Goal: Task Accomplishment & Management: Complete application form

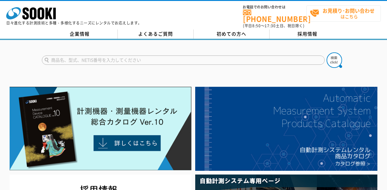
click at [329, 13] on strong "お見積り･お問い合わせ" at bounding box center [348, 10] width 52 height 7
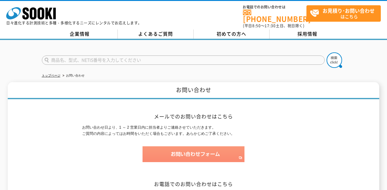
click at [177, 149] on img at bounding box center [193, 154] width 102 height 16
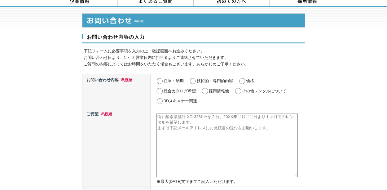
click at [193, 78] on input "技術的・専門的内容" at bounding box center [193, 81] width 8 height 6
radio input "true"
click at [238, 88] on input "その他レンタルについて" at bounding box center [238, 91] width 8 height 6
radio input "true"
click at [186, 118] on textarea at bounding box center [226, 145] width 141 height 64
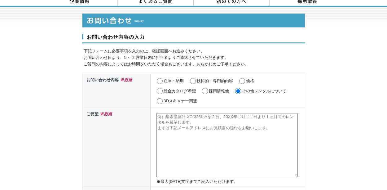
paste textarea "株式会社ソーキ"
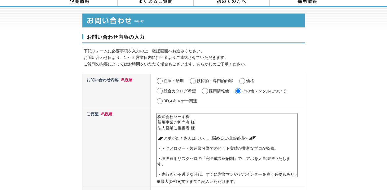
click at [207, 114] on textarea "株式会社ソーキ株 新規事業ご担当者 様 法人営業ご担当者 様 ◢◤アポがたくさんほしい……悩めるご担当者様へ◢◤ ・テクノロジー・製造業分野でのヒット実績が豊…" at bounding box center [226, 145] width 141 height 64
click at [167, 138] on textarea "株式会社ソーキ 新規事業ご担当者 様 法人営業ご担当者 様 ◢◤アポがたくさんほしい……悩めるご担当者様へ◢◤ ・テクノロジー・製造業分野でのヒット実績が豊富…" at bounding box center [226, 145] width 141 height 64
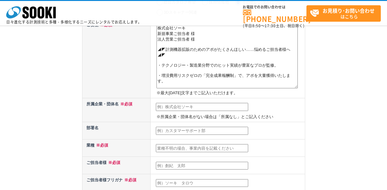
scroll to position [102, 0]
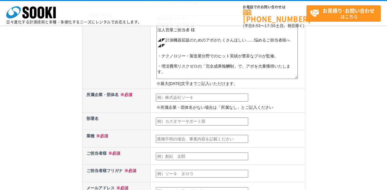
type textarea "株式会社ソーキ 新規事業ご担当者 様 法人営業ご担当者 様 ◢◤計測機器拡販のためのアポがたくさんほしい……悩めるご担当者様へ◢◤ ・テクノロジー・製造業分野…"
click at [168, 99] on input "text" at bounding box center [202, 98] width 92 height 8
type input "株式会社I.major"
type input "阿部一星"
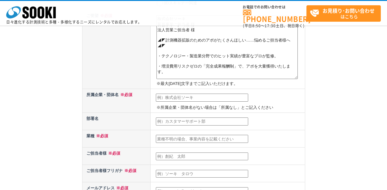
type input "info-sales@i-major.jp"
type input "540"
select select "27"
type input "大阪府大阪市中央区谷町5ー6ー15ー302"
click at [190, 123] on input "text" at bounding box center [202, 121] width 92 height 8
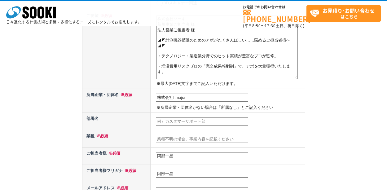
type input "大阪本社"
click at [178, 140] on input "text" at bounding box center [202, 139] width 92 height 8
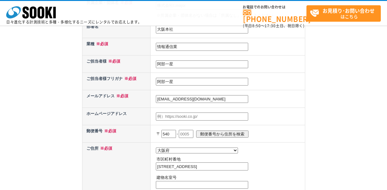
scroll to position [201, 0]
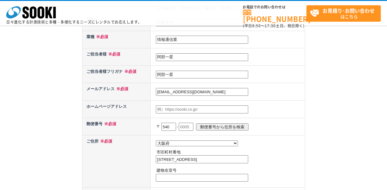
type input "情報通信業"
drag, startPoint x: 176, startPoint y: 75, endPoint x: 150, endPoint y: 75, distance: 26.6
click at [150, 75] on tr "ご担当者様フリガナ ※必須" at bounding box center [193, 74] width 223 height 17
type input "アベ　イッセイ"
click at [186, 124] on input "text" at bounding box center [186, 127] width 15 height 8
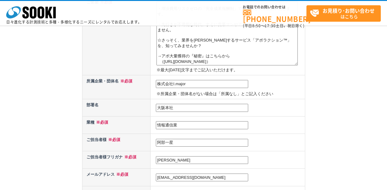
scroll to position [59, 0]
type input "0012"
drag, startPoint x: 220, startPoint y: 62, endPoint x: 164, endPoint y: 63, distance: 56.1
click at [164, 63] on textarea "株式会社ソーキ 新規事業ご担当者 様 法人営業ご担当者 様 ◢◤計測機器拡販のためのアポがたくさんほしい……悩めるご担当者様へ◢◤ ・テクノロジー・製造業分野…" at bounding box center [226, 34] width 141 height 64
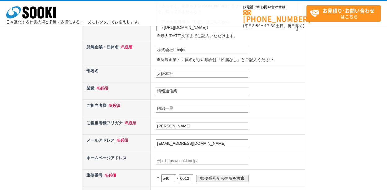
scroll to position [170, 0]
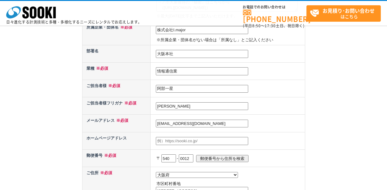
click at [170, 140] on input "text" at bounding box center [202, 141] width 92 height 8
paste input "https://i-major.jp/Iunyou/lp/"
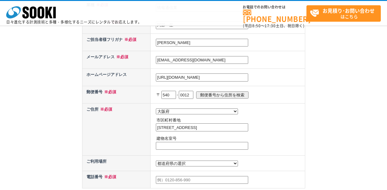
scroll to position [239, 0]
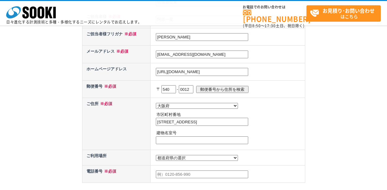
type input "https://i-major.jp/Iunyou/lp/"
click at [168, 123] on input "大阪府大阪市中央区谷町5ー6ー15ー302" at bounding box center [202, 122] width 92 height 8
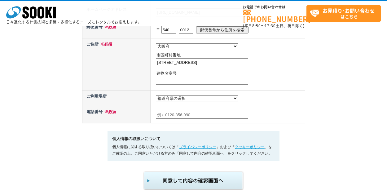
scroll to position [302, 0]
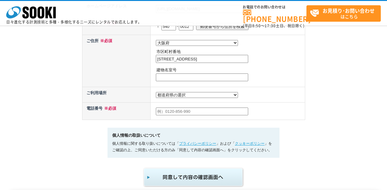
type input "大阪市中央区谷町5ー6ー15ー302"
click at [166, 111] on input "text" at bounding box center [202, 111] width 92 height 8
type input "09038953739"
select select "27"
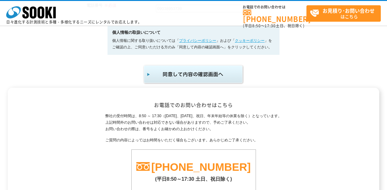
scroll to position [325, 0]
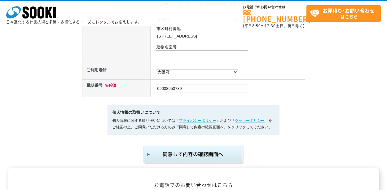
click at [169, 151] on img "submit" at bounding box center [194, 154] width 102 height 20
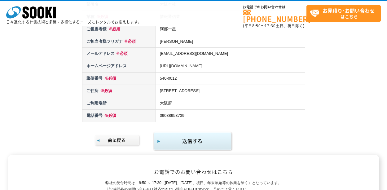
scroll to position [232, 0]
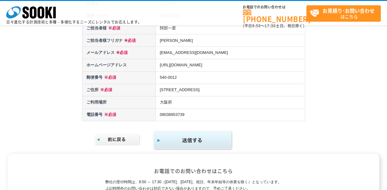
click at [173, 130] on img "submit" at bounding box center [193, 140] width 80 height 20
